Goal: Task Accomplishment & Management: Manage account settings

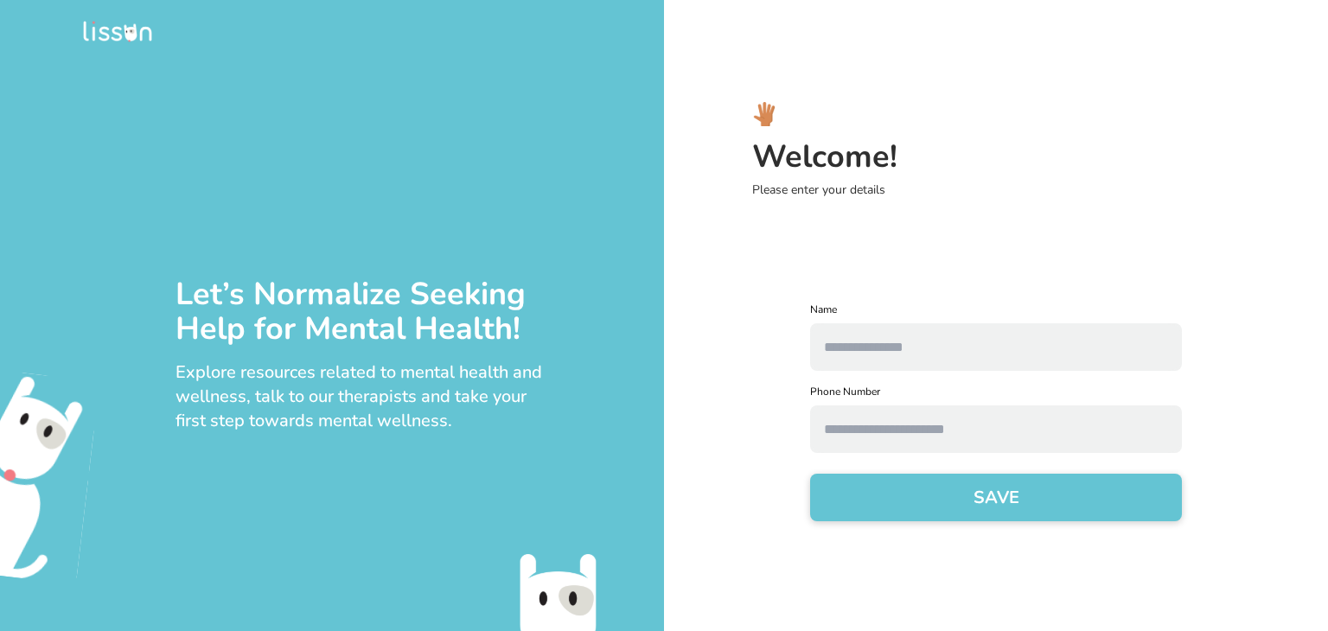
click at [878, 360] on input "text" at bounding box center [996, 347] width 372 height 48
type input "**********"
click at [897, 426] on input "text" at bounding box center [996, 429] width 372 height 48
type input "**********"
click at [911, 513] on button "SAVE" at bounding box center [996, 498] width 372 height 48
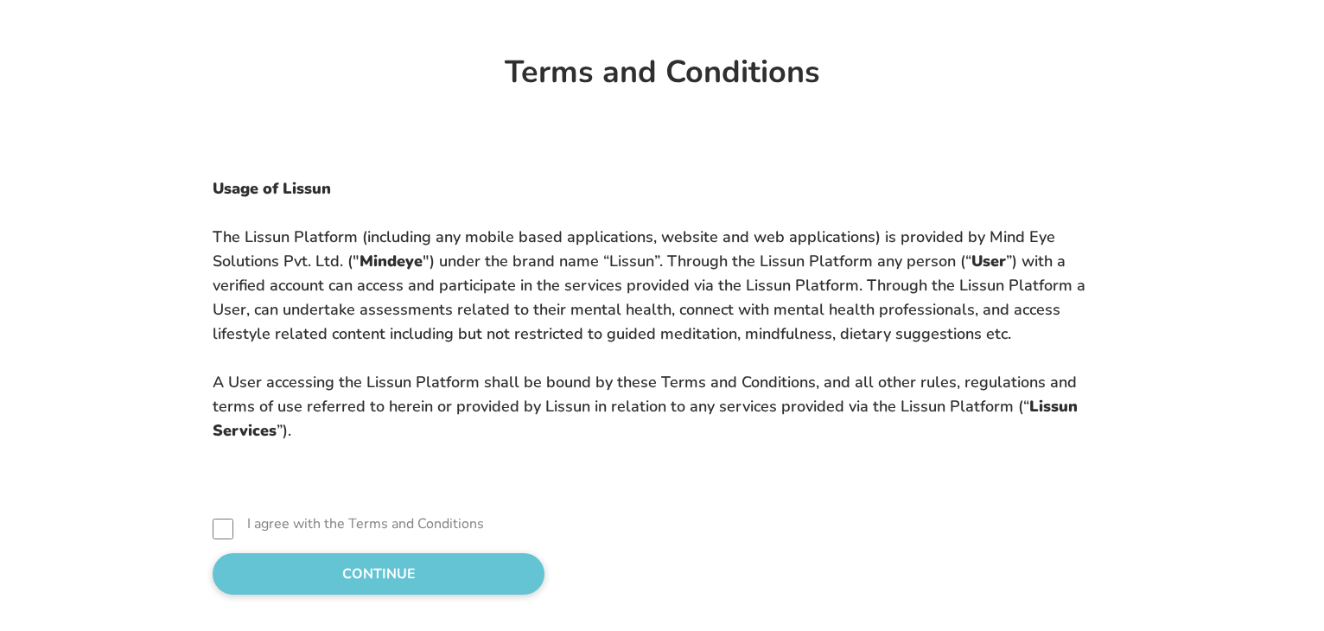
click at [116, 540] on div "I agree with the Terms and Conditions CONTINUE" at bounding box center [662, 557] width 1093 height 76
click at [118, 513] on div "Usage of Lissun The Lissun Platform (including any mobile based applications, w…" at bounding box center [662, 356] width 1093 height 477
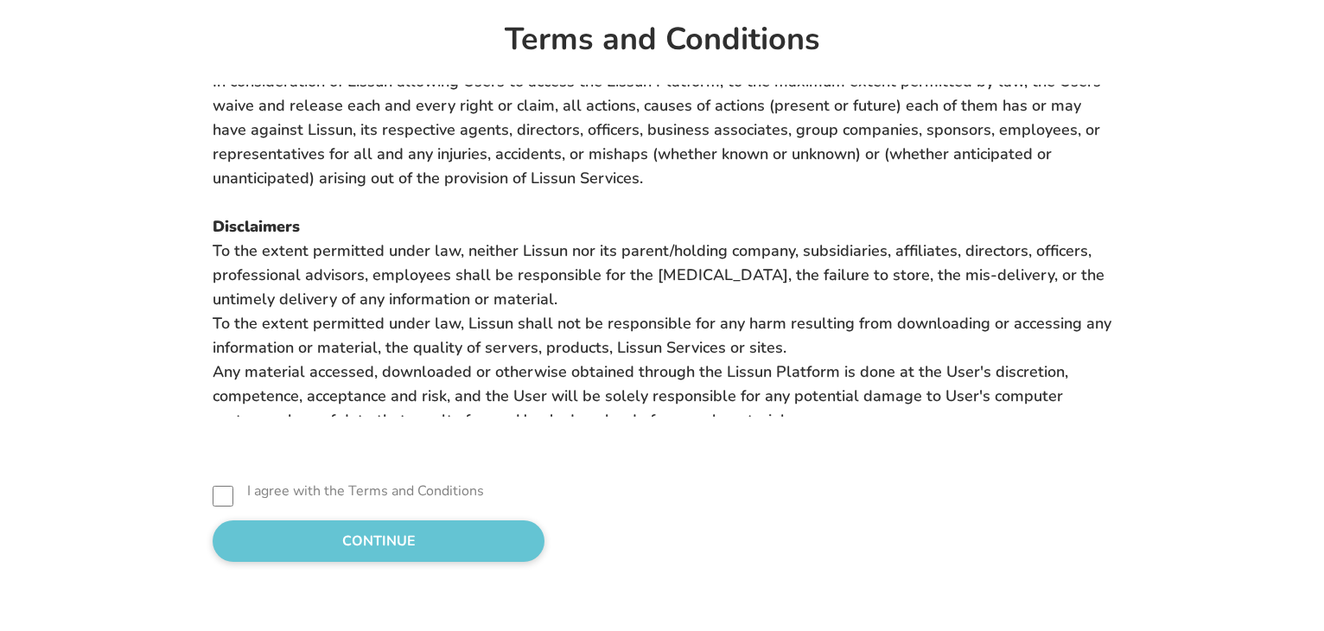
scroll to position [7133, 0]
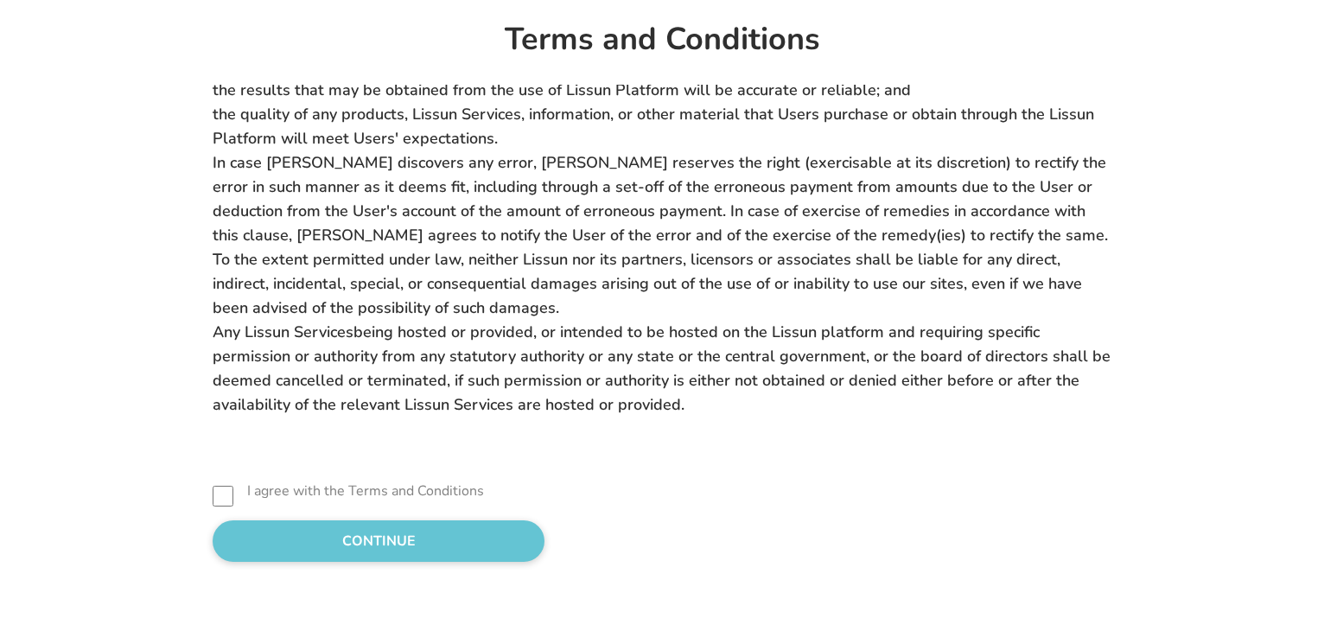
click at [221, 539] on button "CONTINUE" at bounding box center [379, 540] width 332 height 41
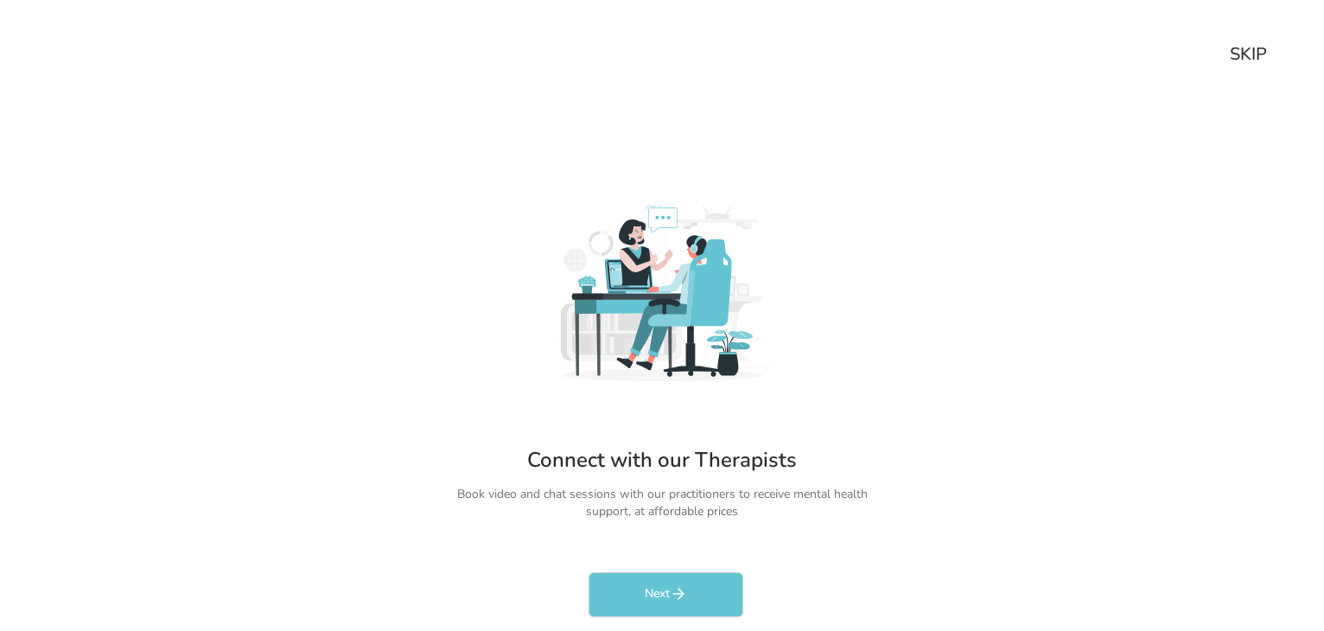
scroll to position [3, 0]
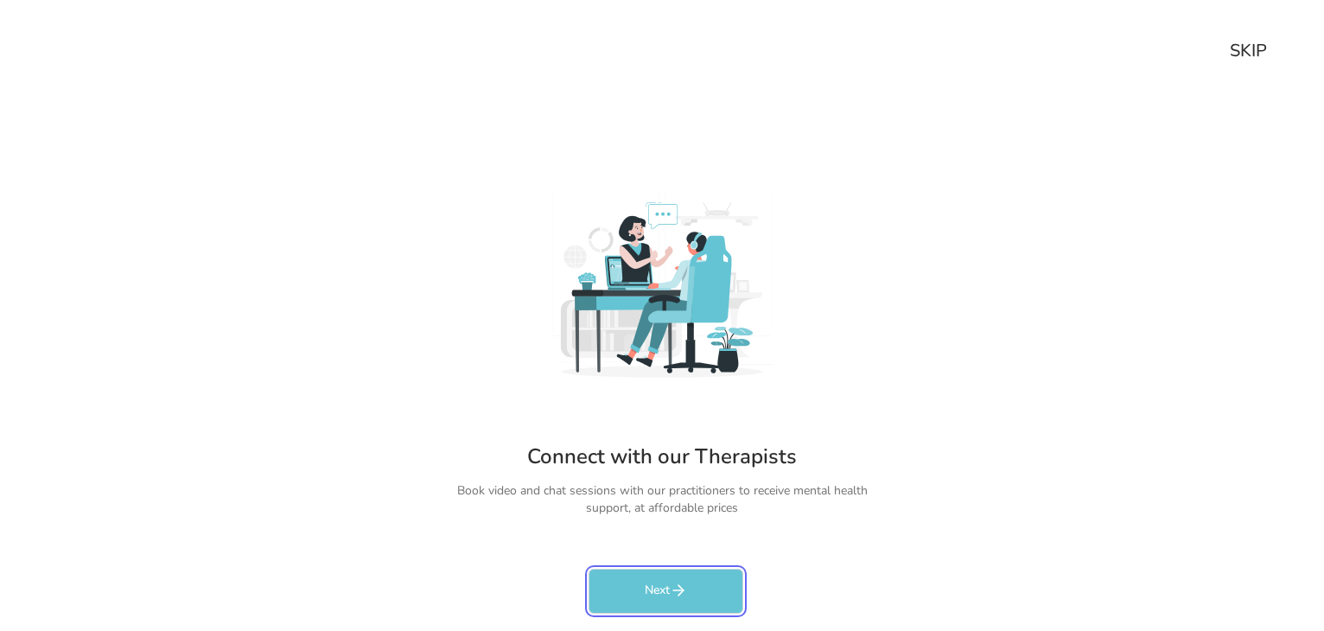
click at [681, 590] on icon "rectangleButtonColorCustom" at bounding box center [678, 590] width 10 height 0
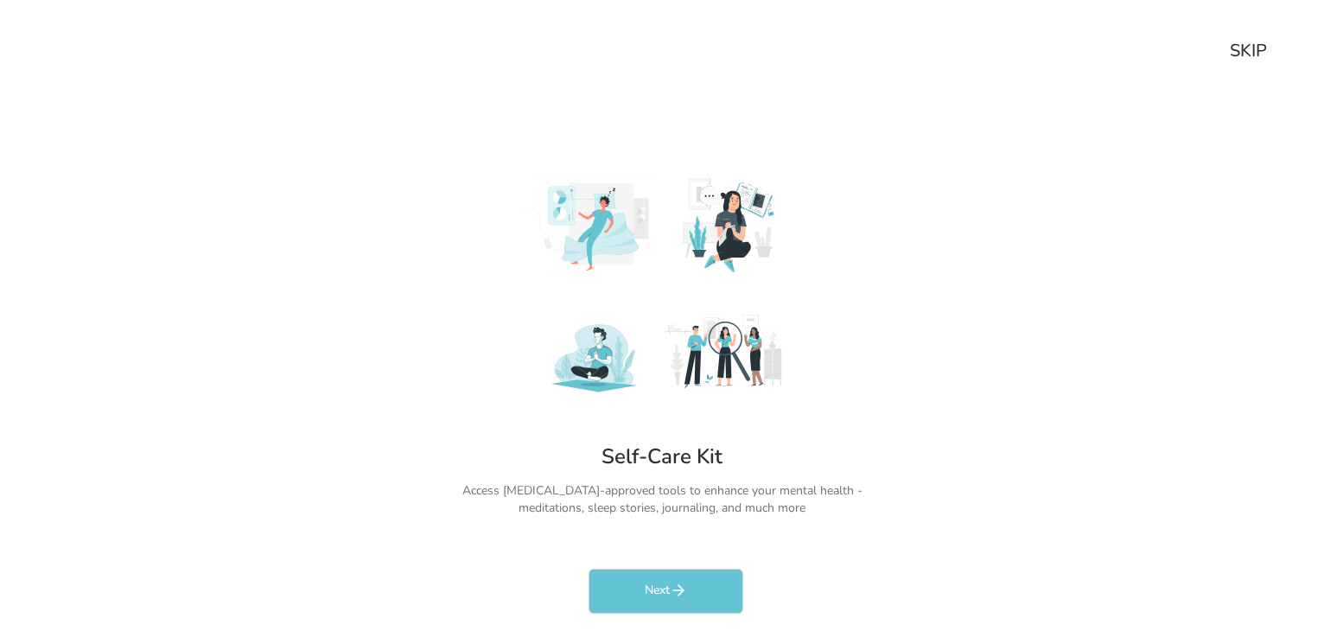
click at [1253, 48] on div "SKIP" at bounding box center [1248, 51] width 37 height 24
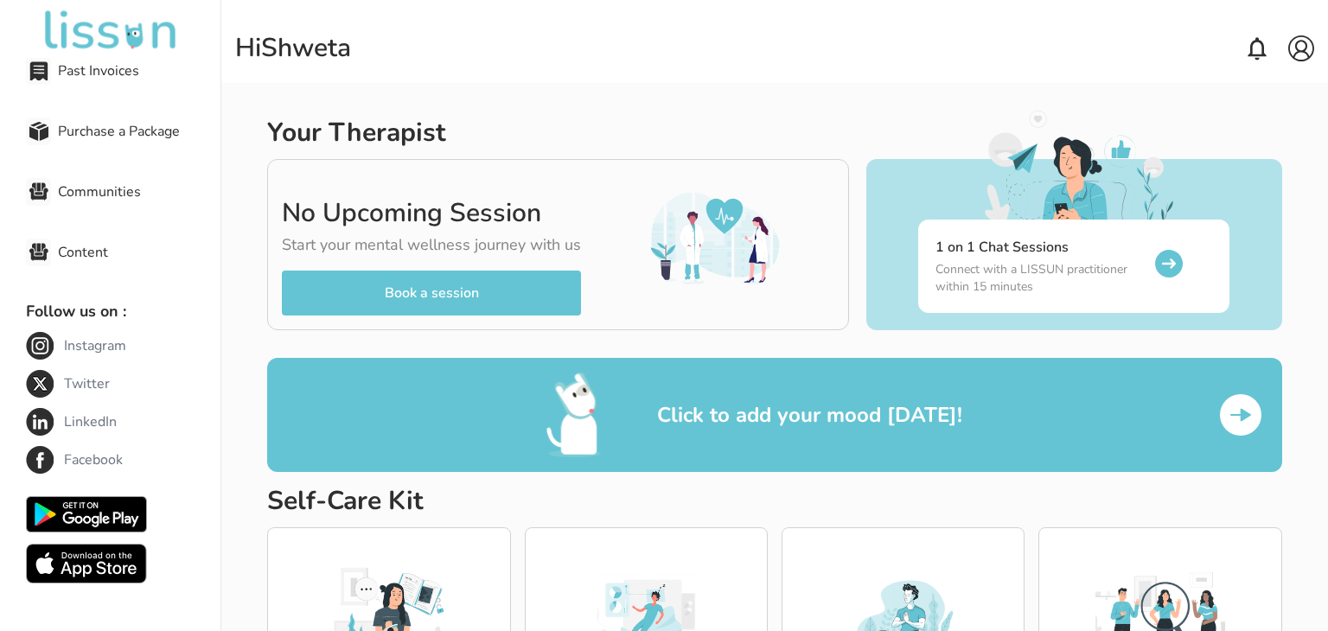
click at [1295, 60] on img at bounding box center [1301, 48] width 26 height 26
click at [771, 80] on div "Hi [PERSON_NAME]" at bounding box center [774, 48] width 1079 height 69
click at [724, 122] on div "Your Therapist" at bounding box center [562, 133] width 591 height 31
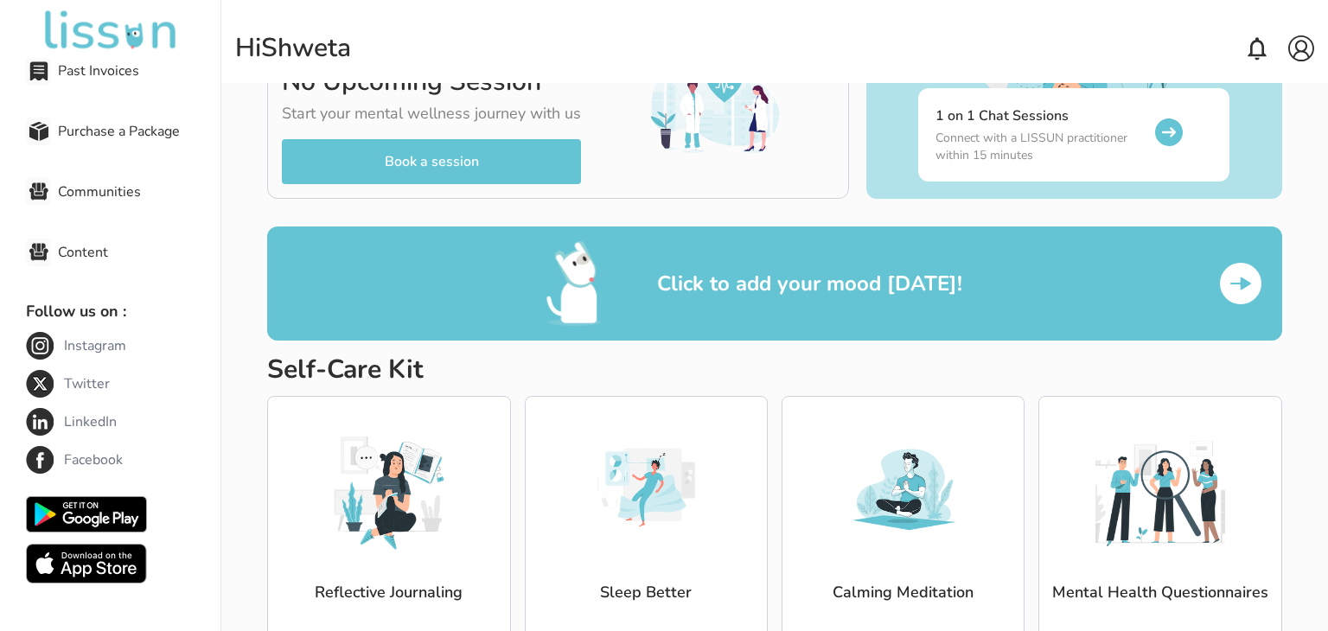
scroll to position [187, 0]
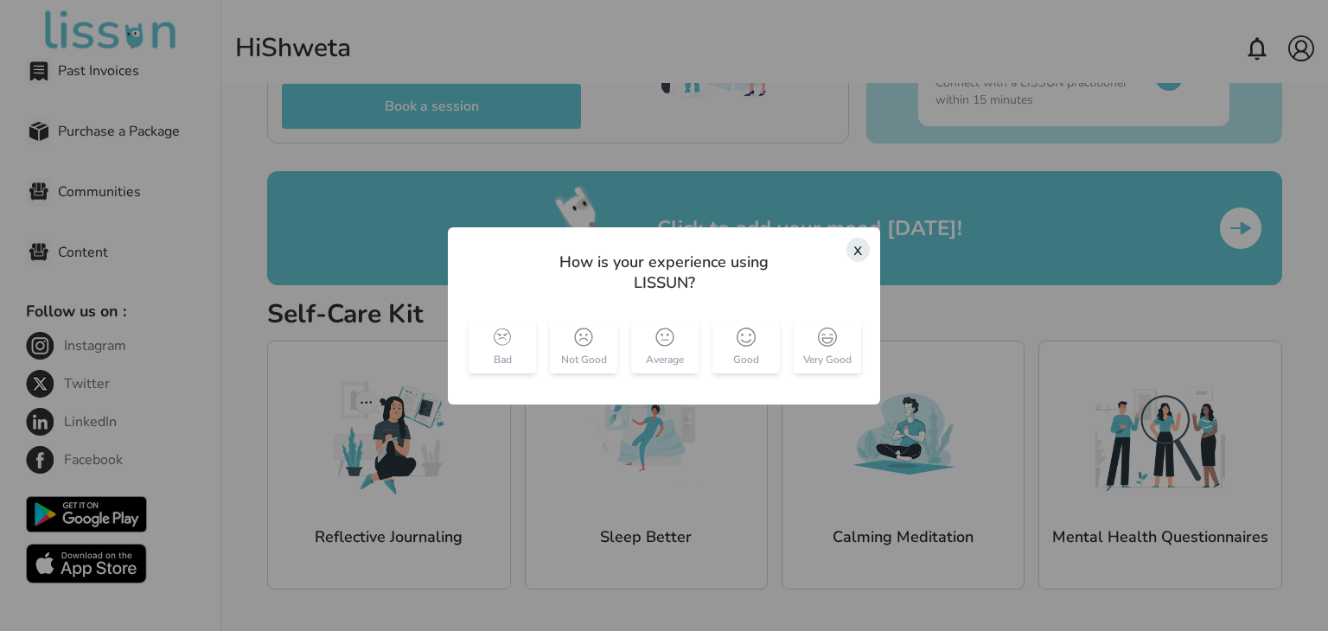
click at [853, 247] on div "x" at bounding box center [857, 250] width 23 height 24
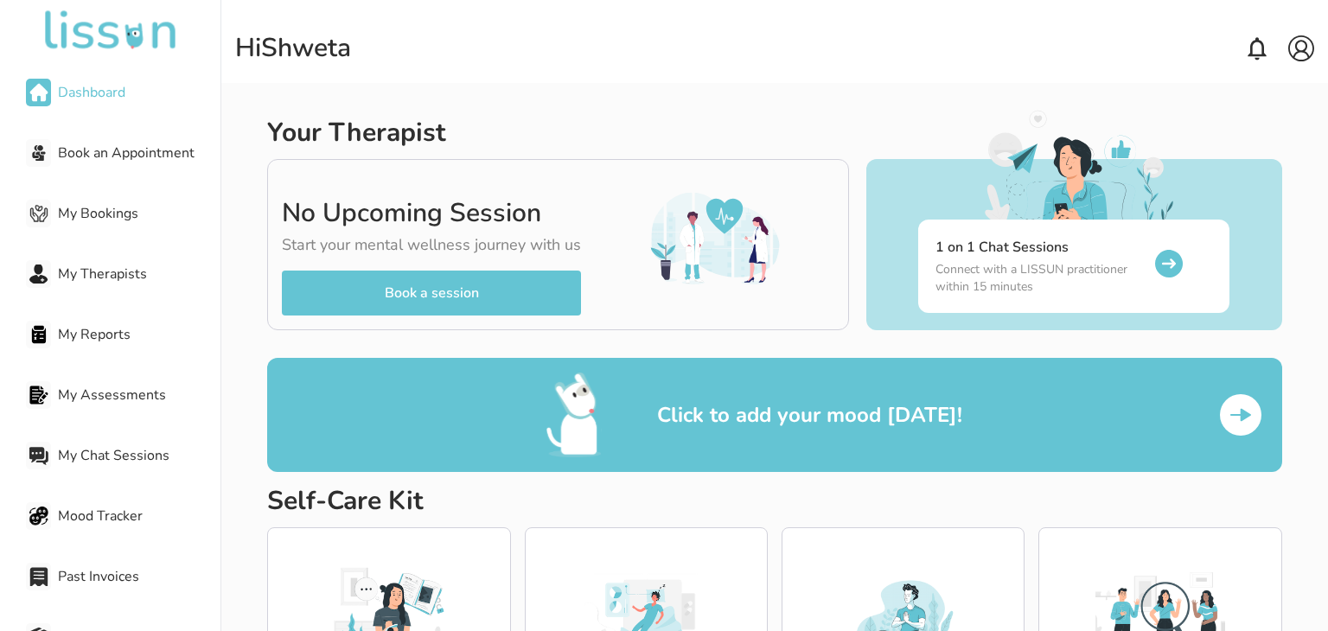
scroll to position [0, 0]
